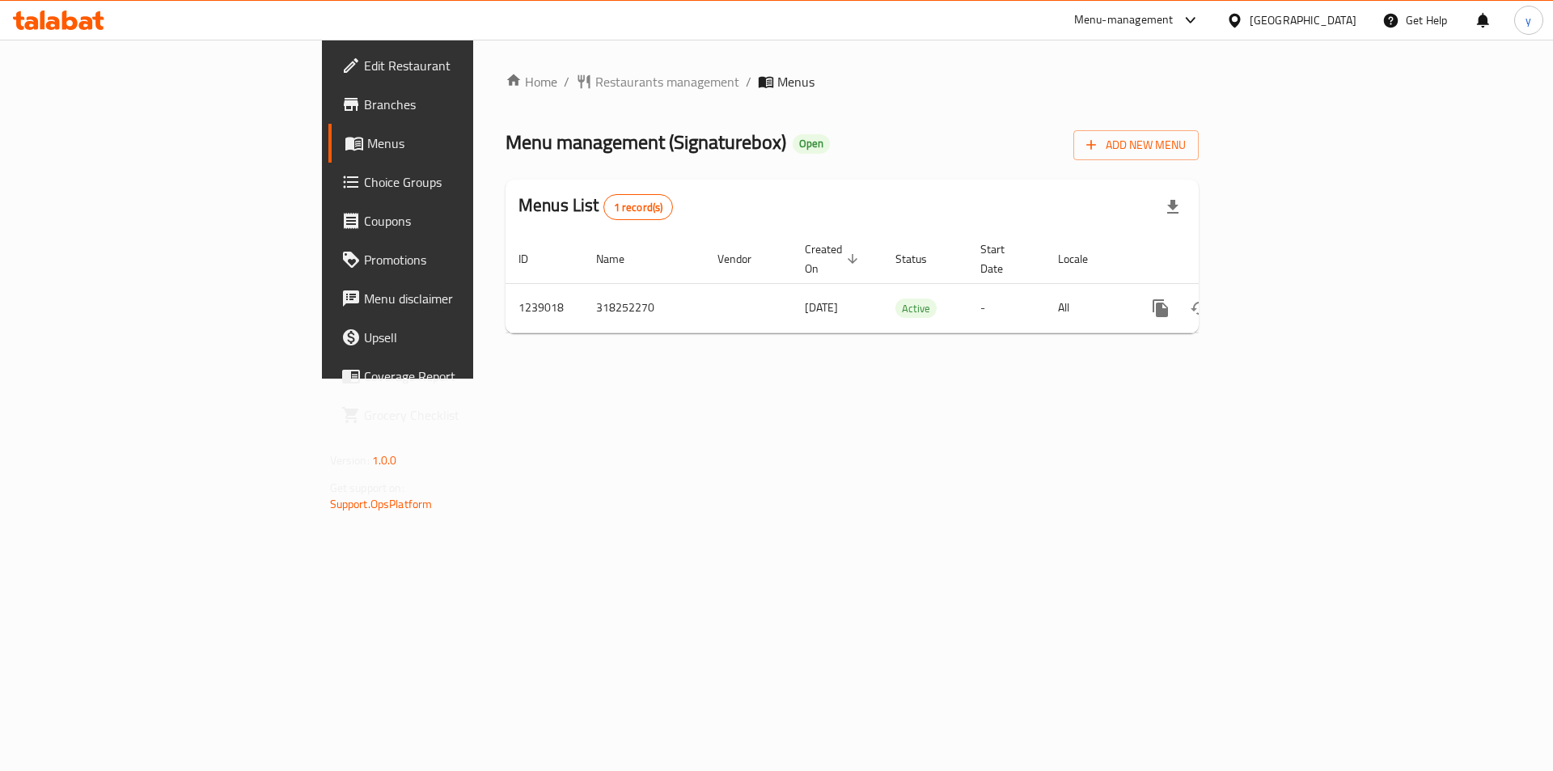
click at [364, 184] on span "Choice Groups" at bounding box center [466, 181] width 205 height 19
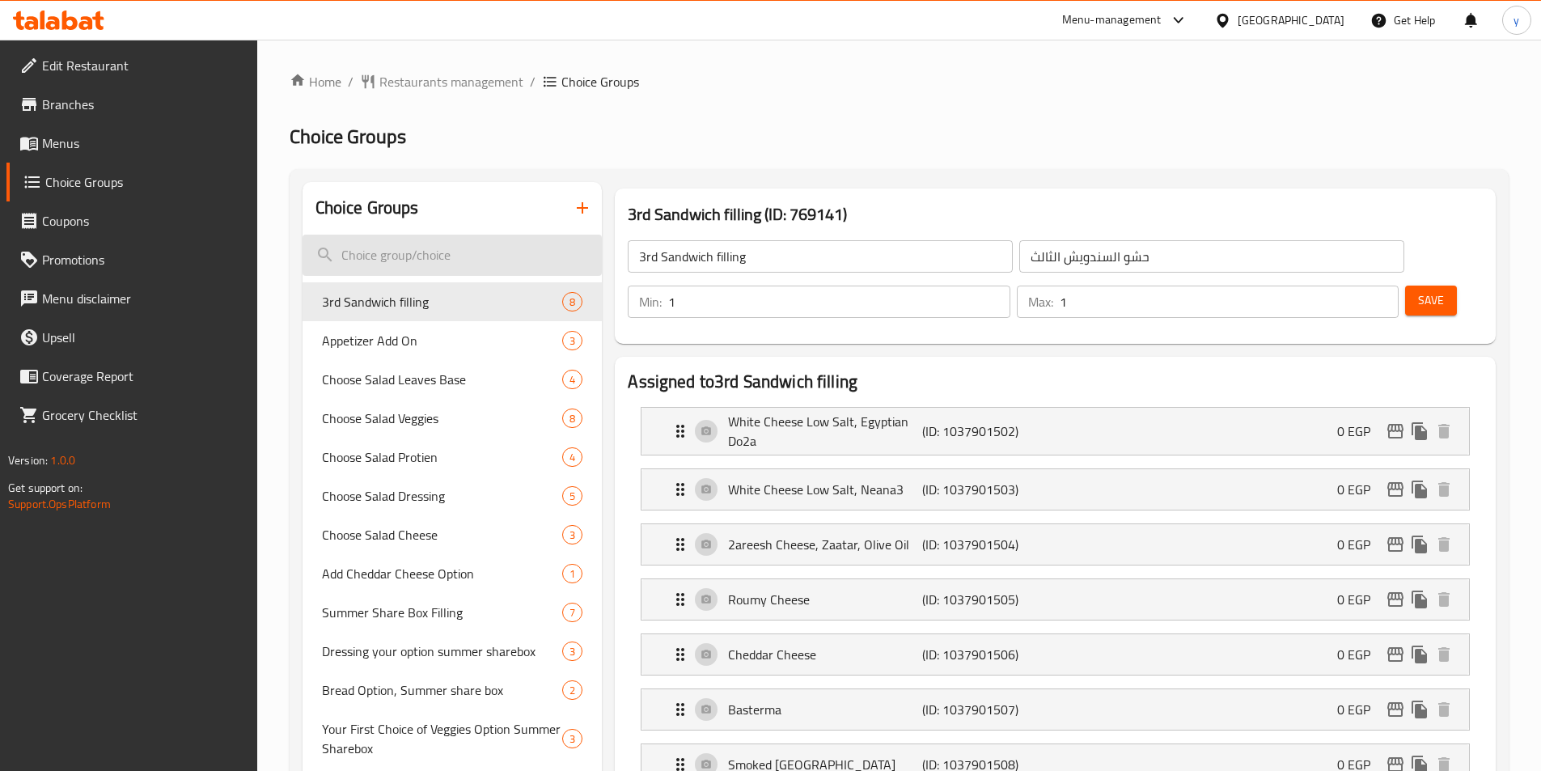
click at [386, 263] on input "search" at bounding box center [453, 255] width 300 height 41
paste input "1st Sandwich Filling."
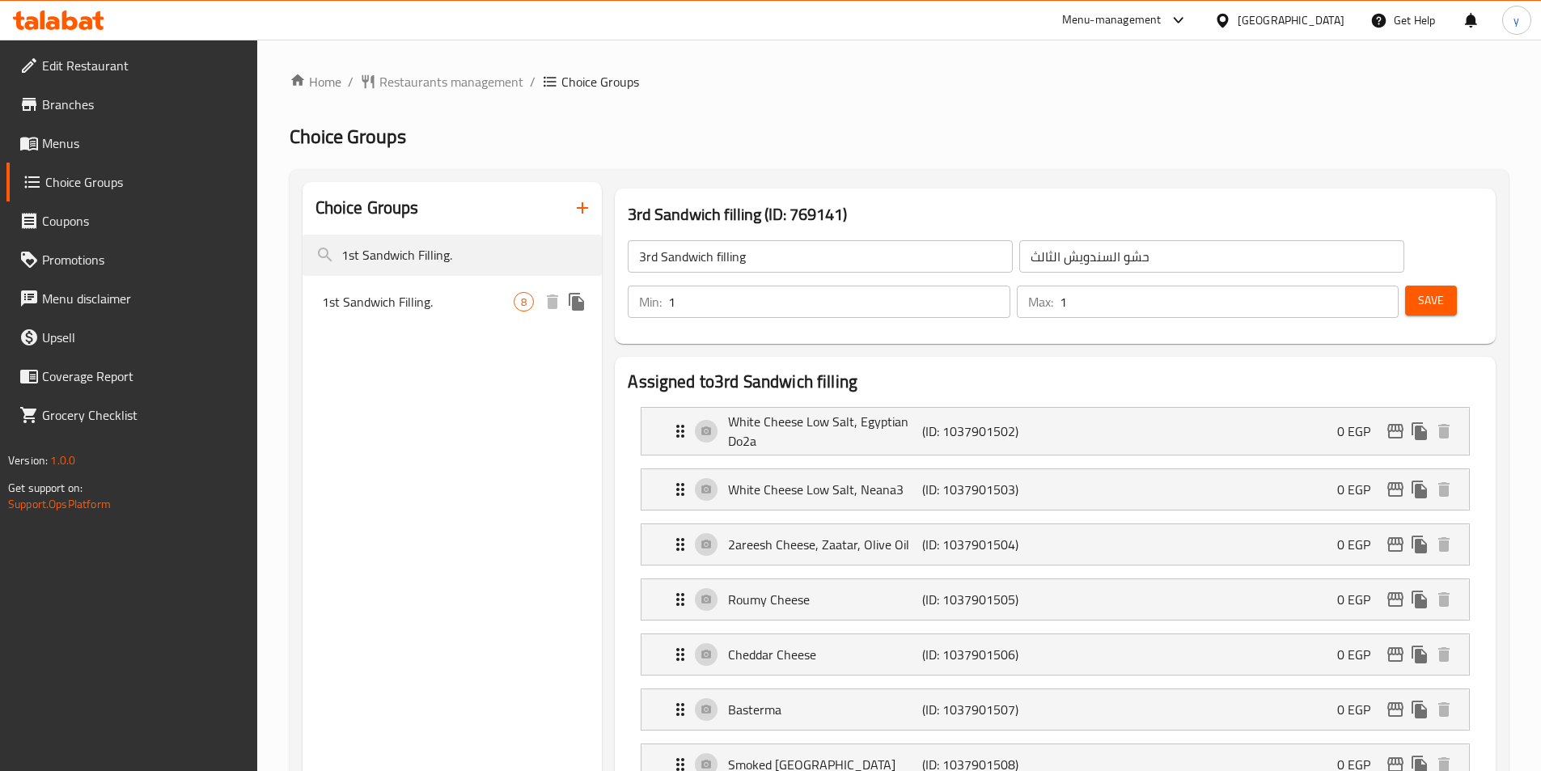
type input "1st Sandwich Filling."
click at [395, 306] on span "1st Sandwich Filling." at bounding box center [418, 301] width 193 height 19
type input "1st Sandwich Filling."
type input "حشو أول سندوتش."
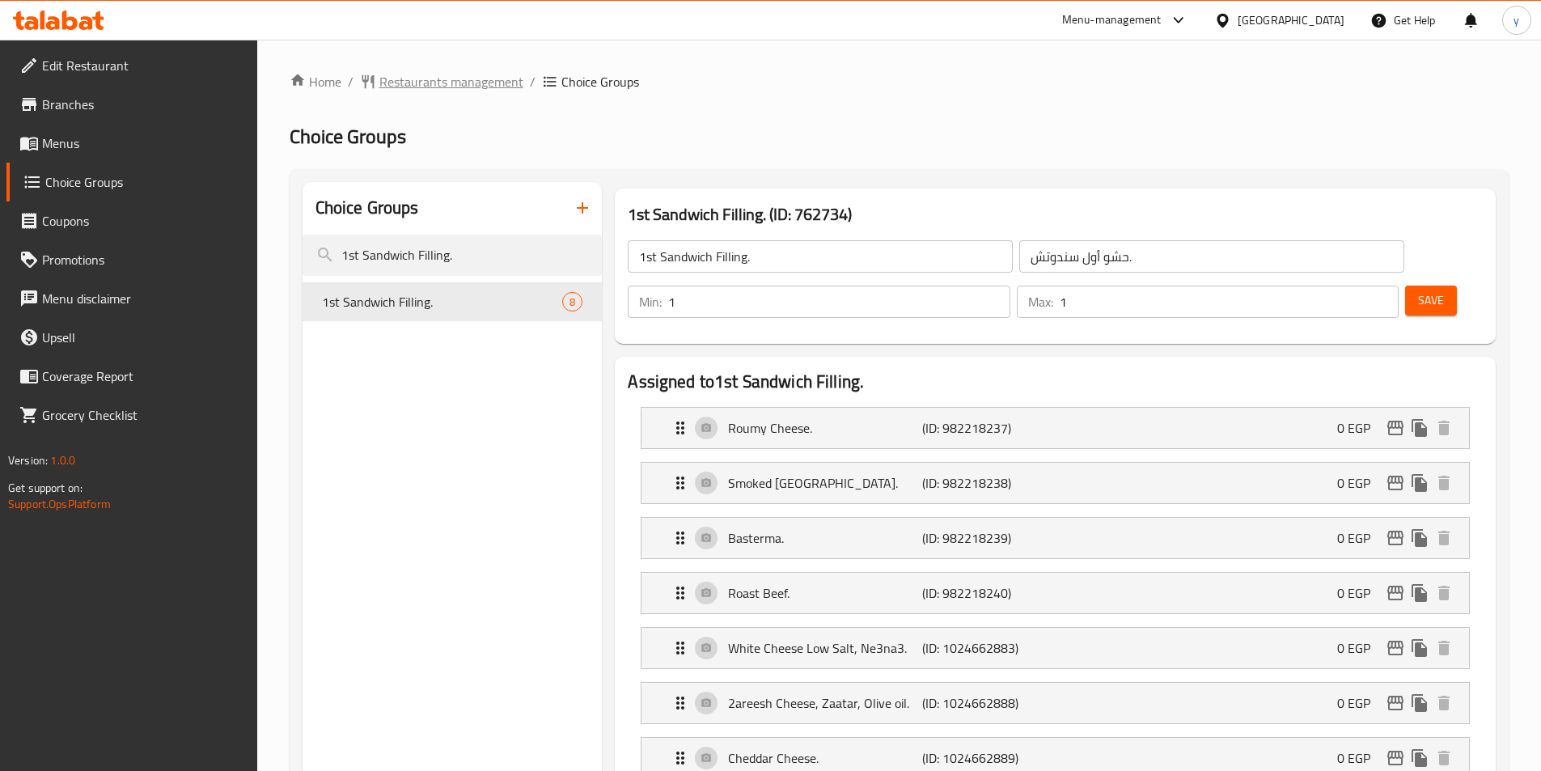
click at [408, 90] on span "Restaurants management" at bounding box center [451, 81] width 144 height 19
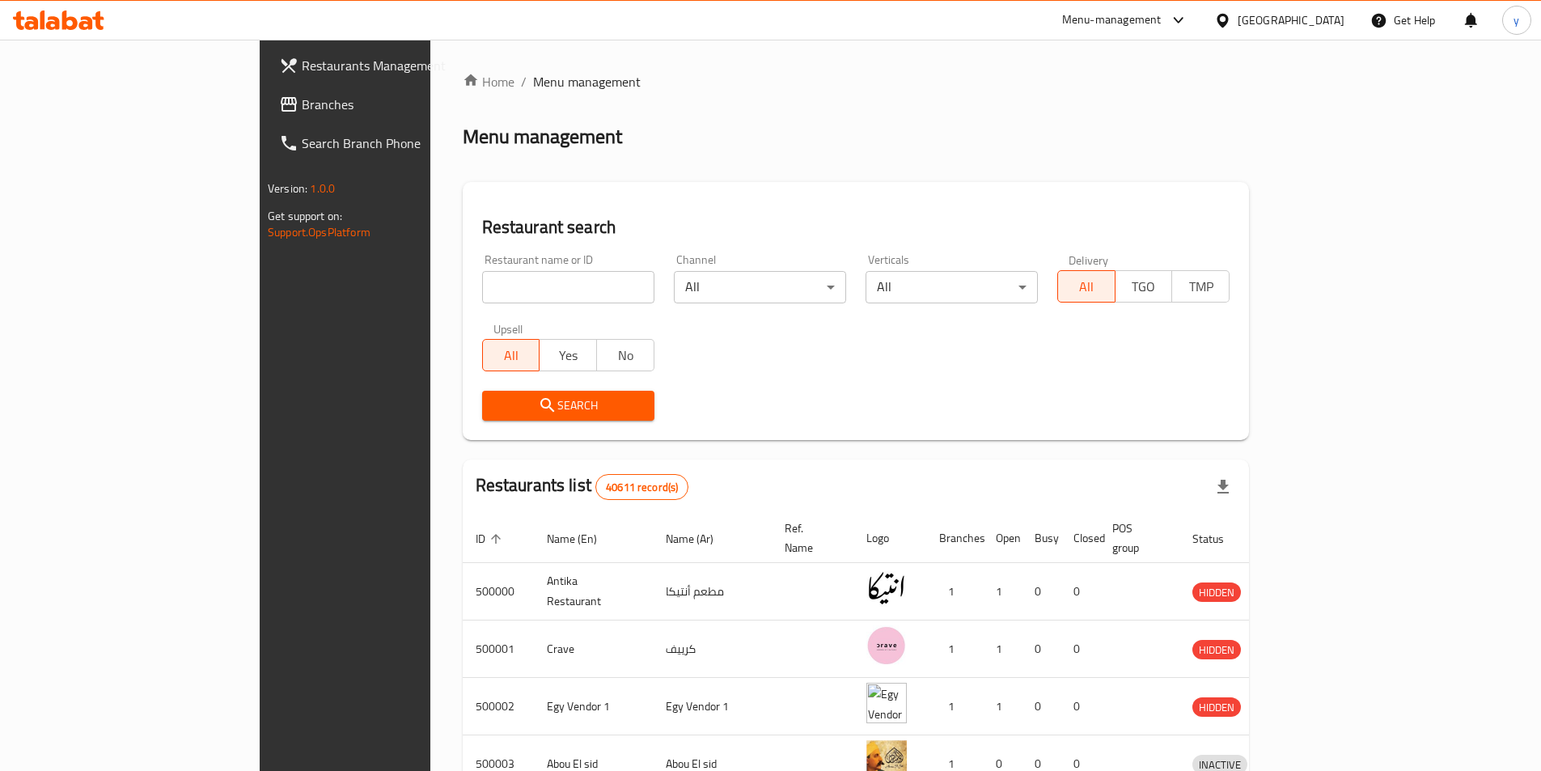
click at [302, 104] on span "Branches" at bounding box center [403, 104] width 202 height 19
